Goal: Task Accomplishment & Management: Manage account settings

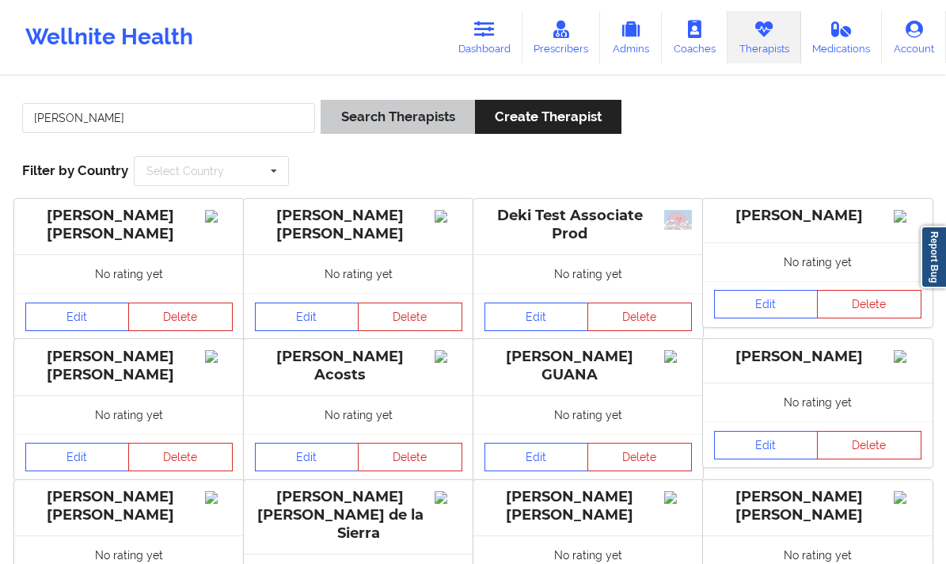
type input "[PERSON_NAME]"
click at [378, 112] on button "Search Therapists" at bounding box center [398, 117] width 154 height 34
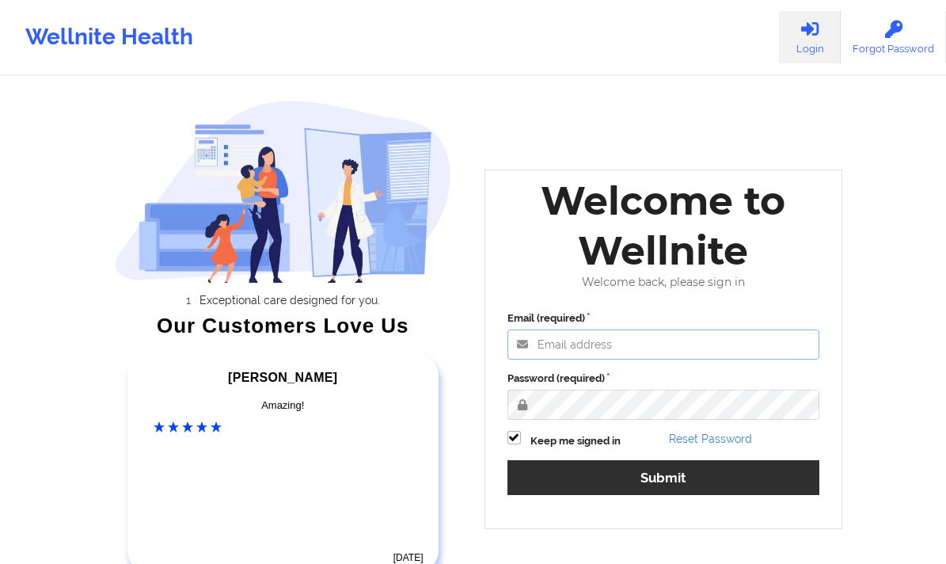
type input "[EMAIL_ADDRESS][DOMAIN_NAME]"
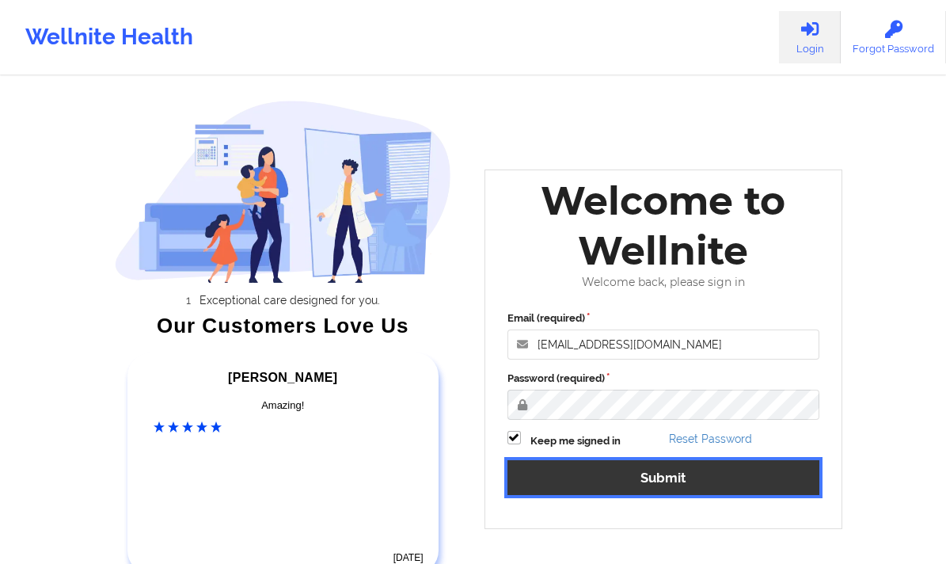
click at [575, 474] on button "Submit" at bounding box center [663, 477] width 313 height 34
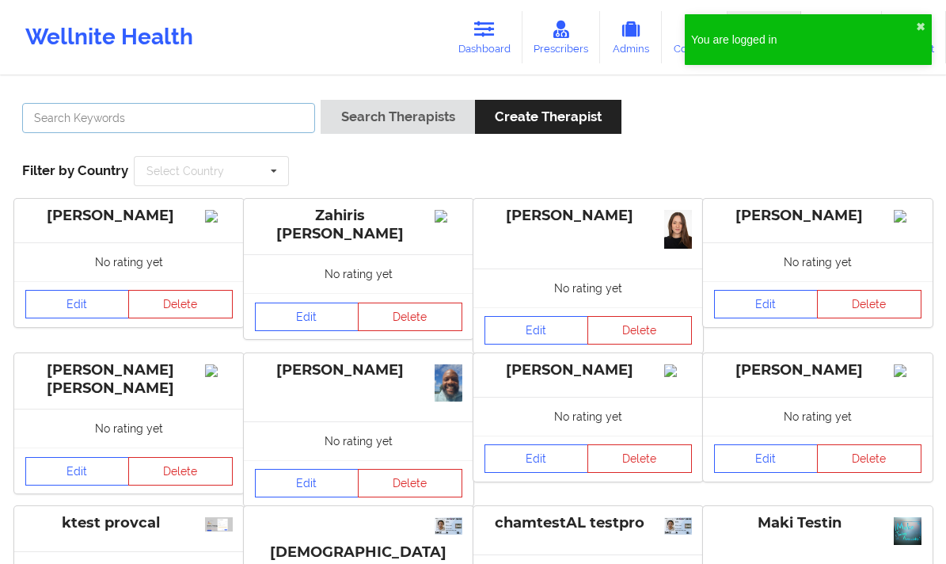
click at [259, 114] on input "text" at bounding box center [168, 118] width 293 height 30
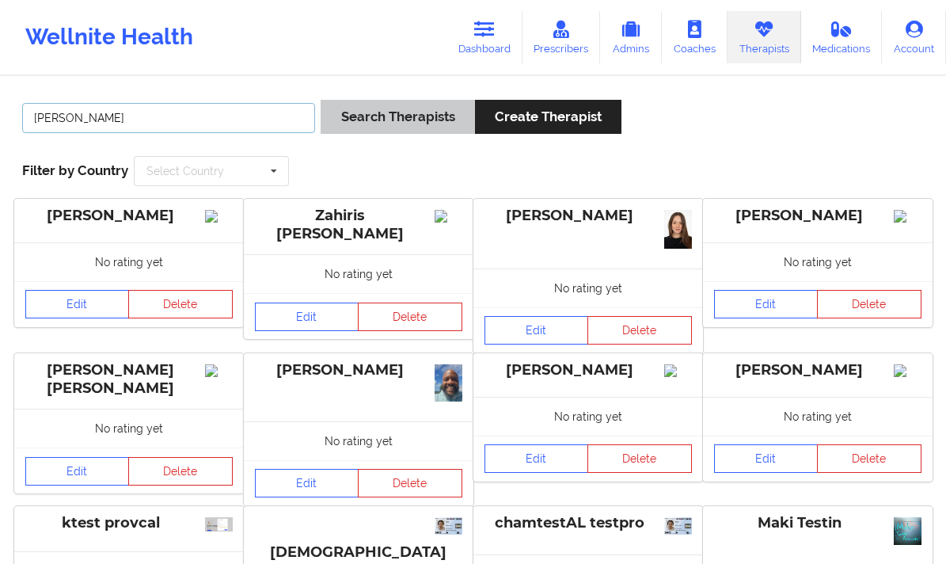
type input "[PERSON_NAME]"
click at [431, 116] on button "Search Therapists" at bounding box center [398, 117] width 154 height 34
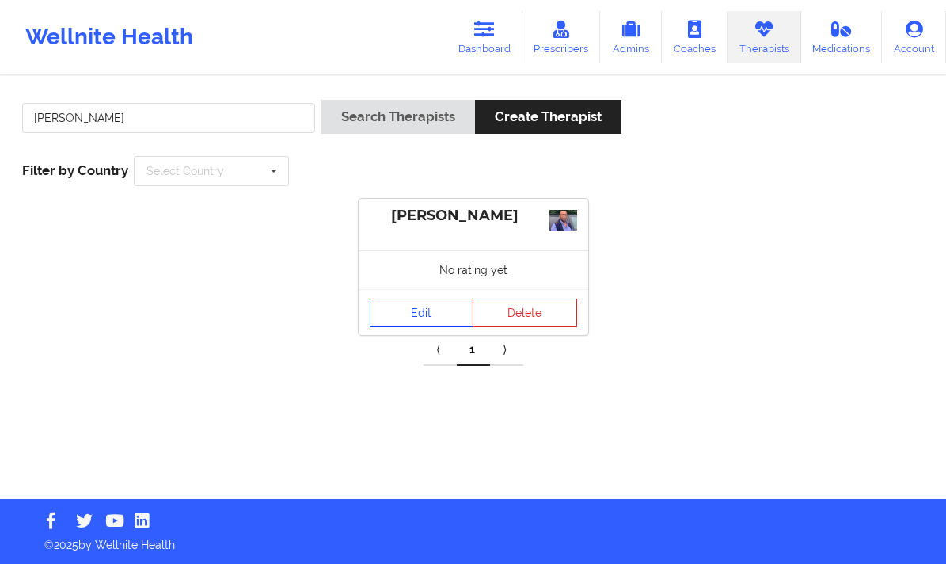
click at [430, 298] on link "Edit" at bounding box center [422, 312] width 104 height 28
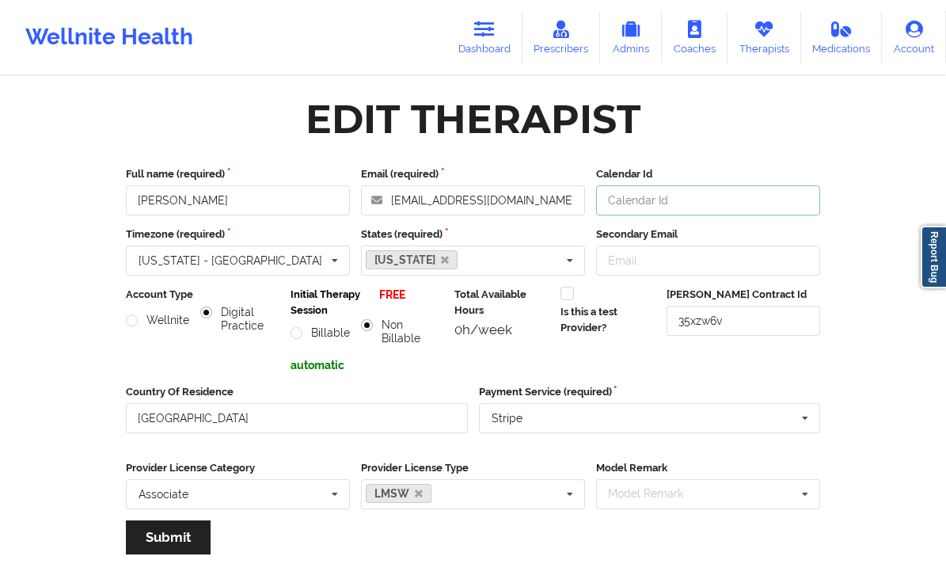
click at [661, 196] on input "Calendar Id" at bounding box center [708, 200] width 224 height 30
type input "12306"
